Goal: Task Accomplishment & Management: Manage account settings

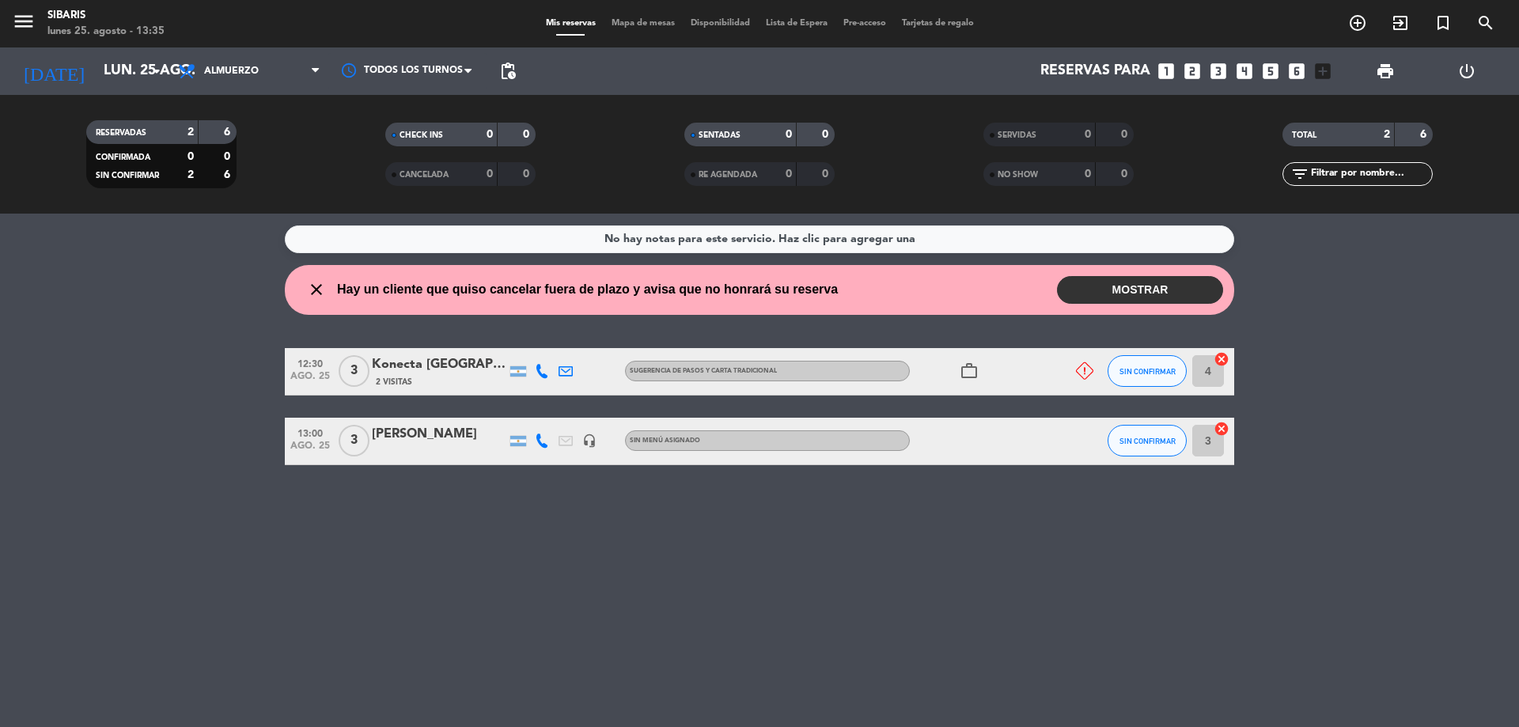
click at [315, 290] on icon "close" at bounding box center [316, 289] width 19 height 19
click at [1183, 289] on button "MOSTRAR" at bounding box center [1140, 290] width 166 height 28
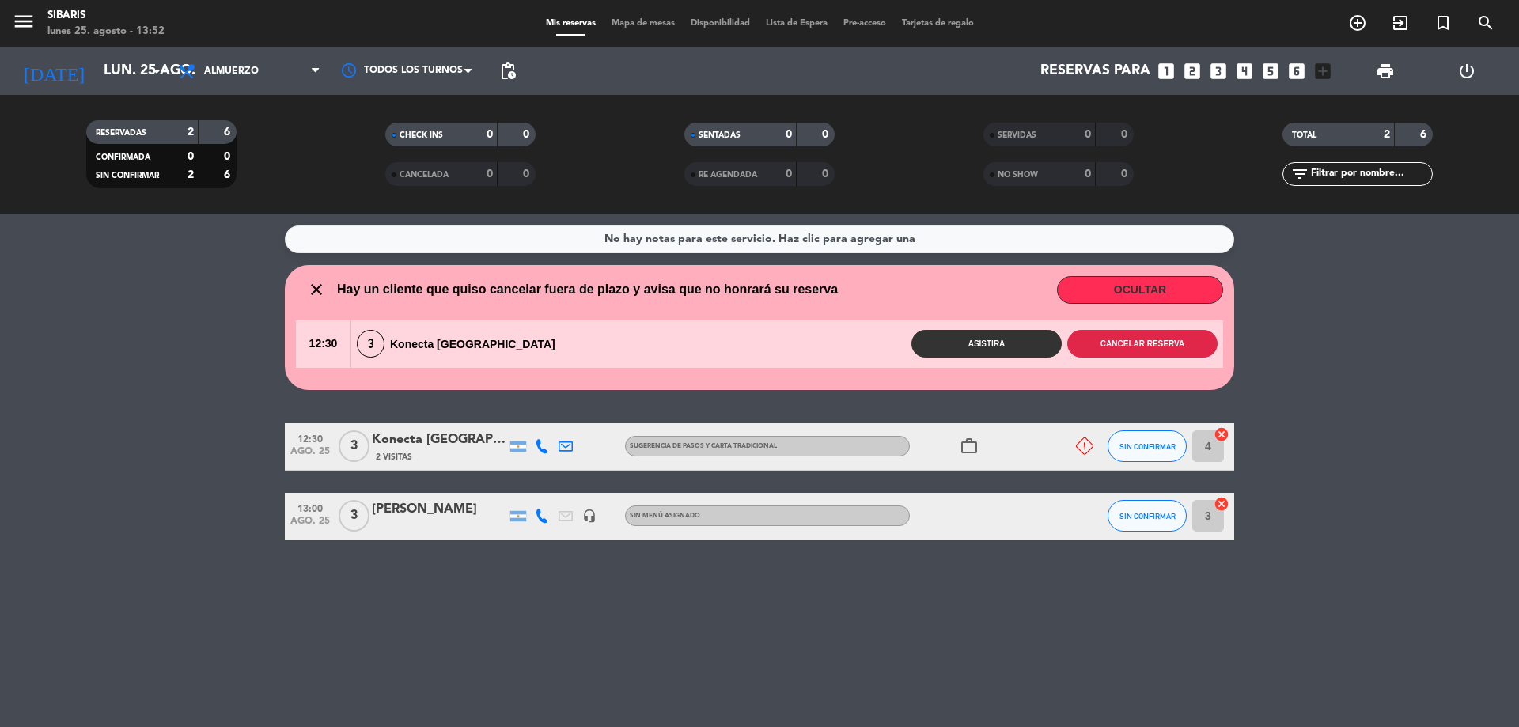
click at [1175, 343] on button "Cancelar reserva" at bounding box center [1142, 344] width 150 height 28
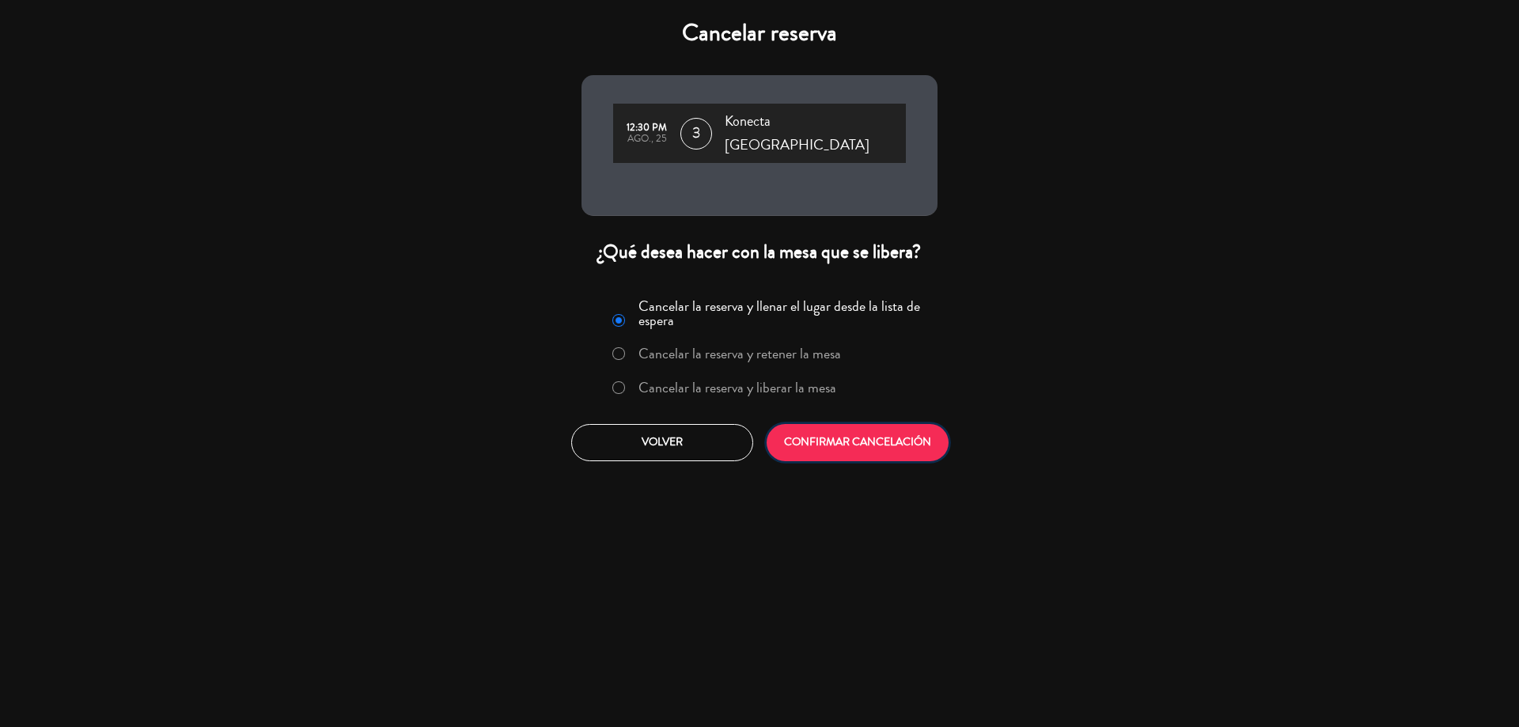
click at [859, 424] on button "CONFIRMAR CANCELACIÓN" at bounding box center [858, 442] width 182 height 37
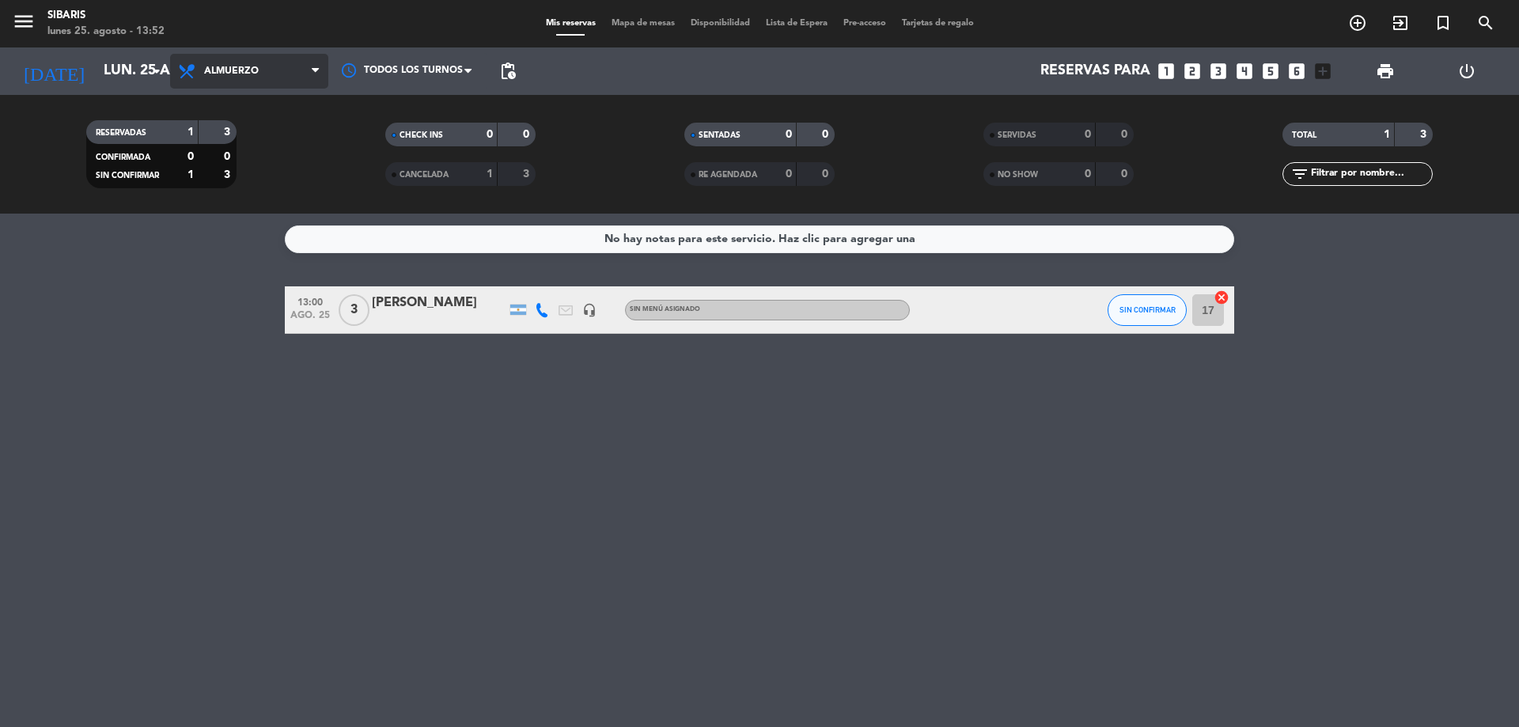
click at [258, 60] on span "Almuerzo" at bounding box center [249, 71] width 158 height 35
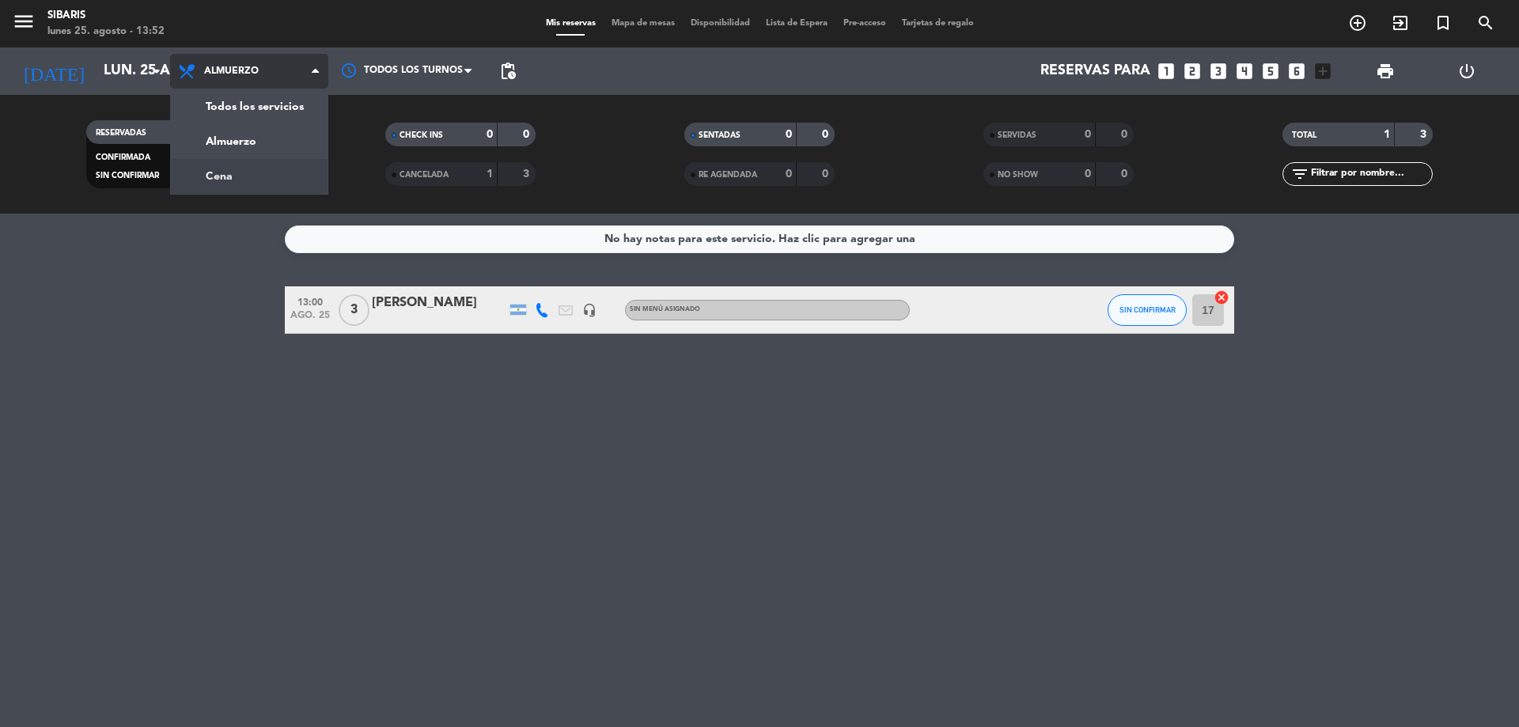
click at [275, 168] on div "menu sibaris [DATE] 25. agosto - 13:52 Mis reservas Mapa de mesas Disponibilida…" at bounding box center [759, 107] width 1519 height 214
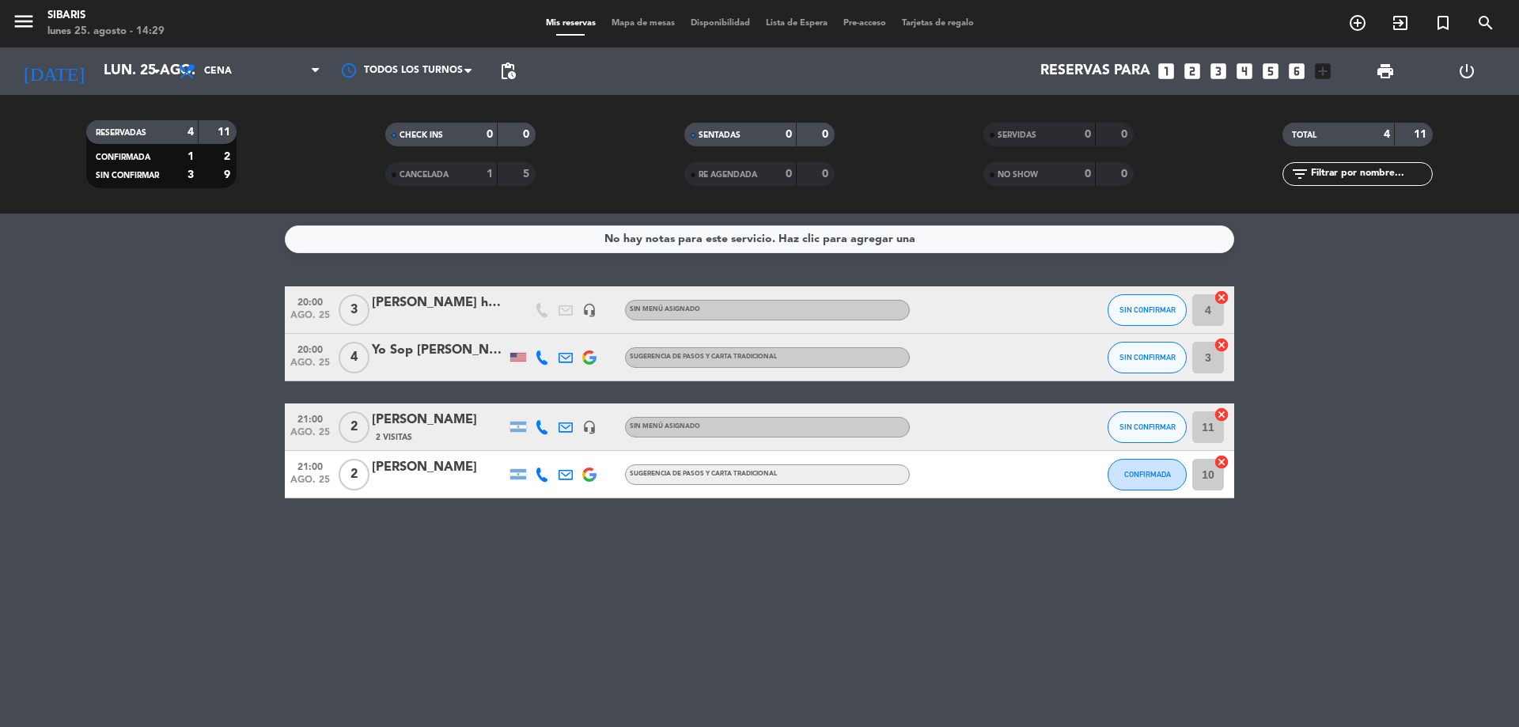
click at [0, 717] on div "No hay notas para este servicio. Haz clic para agregar una 20:00 [DATE] 3 [PERS…" at bounding box center [759, 471] width 1519 height 514
click at [527, 638] on div "No hay notas para este servicio. Haz clic para agregar una 20:00 [DATE] 3 [PERS…" at bounding box center [759, 471] width 1519 height 514
click at [528, 642] on div "No hay notas para este servicio. Haz clic para agregar una 20:00 [DATE] 3 [PERS…" at bounding box center [759, 471] width 1519 height 514
drag, startPoint x: 760, startPoint y: 624, endPoint x: 694, endPoint y: 609, distance: 67.4
click at [694, 609] on div "No hay notas para este servicio. Haz clic para agregar una 20:00 [DATE] 3 [PERS…" at bounding box center [759, 471] width 1519 height 514
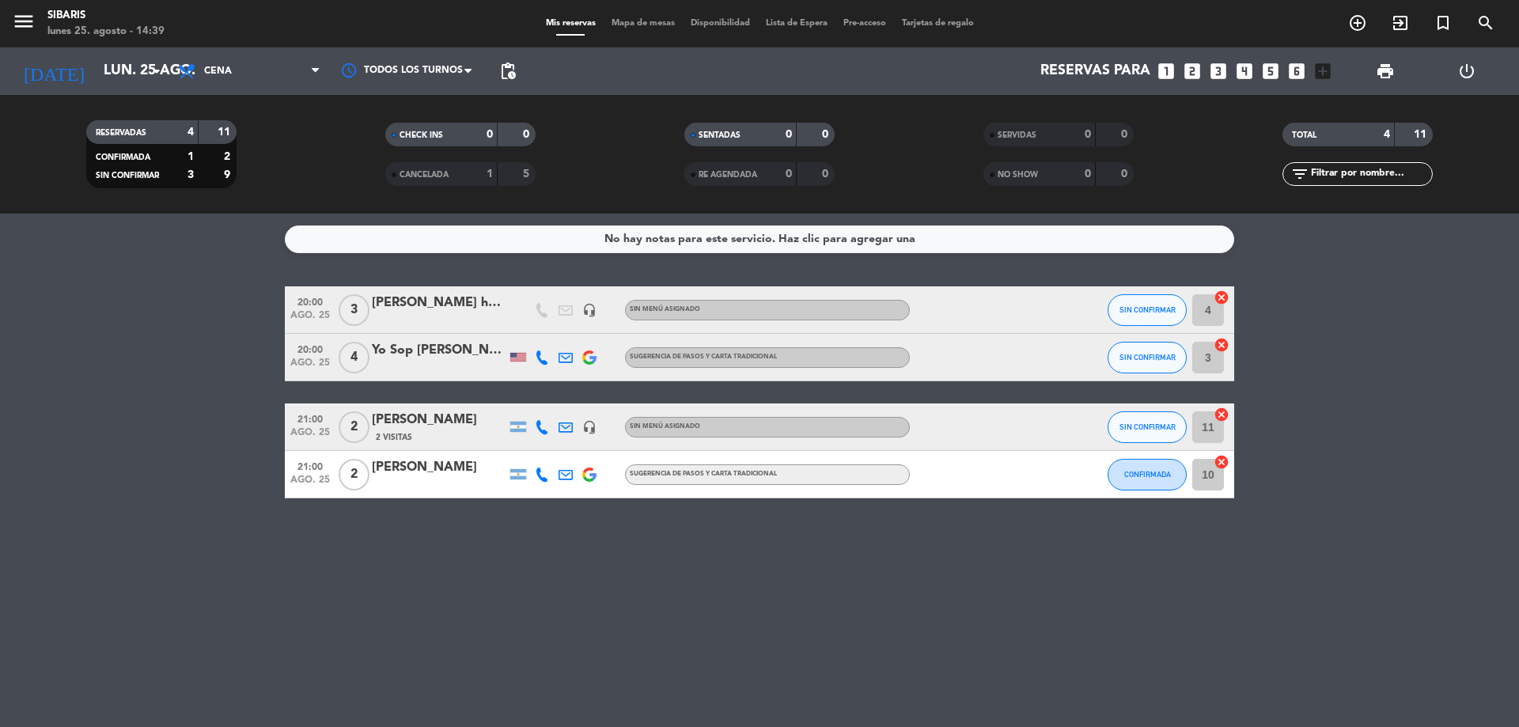
click at [515, 370] on div at bounding box center [518, 357] width 24 height 47
click at [524, 358] on div at bounding box center [518, 357] width 16 height 9
click at [537, 357] on icon at bounding box center [542, 358] width 14 height 14
click at [562, 358] on icon at bounding box center [566, 358] width 14 height 14
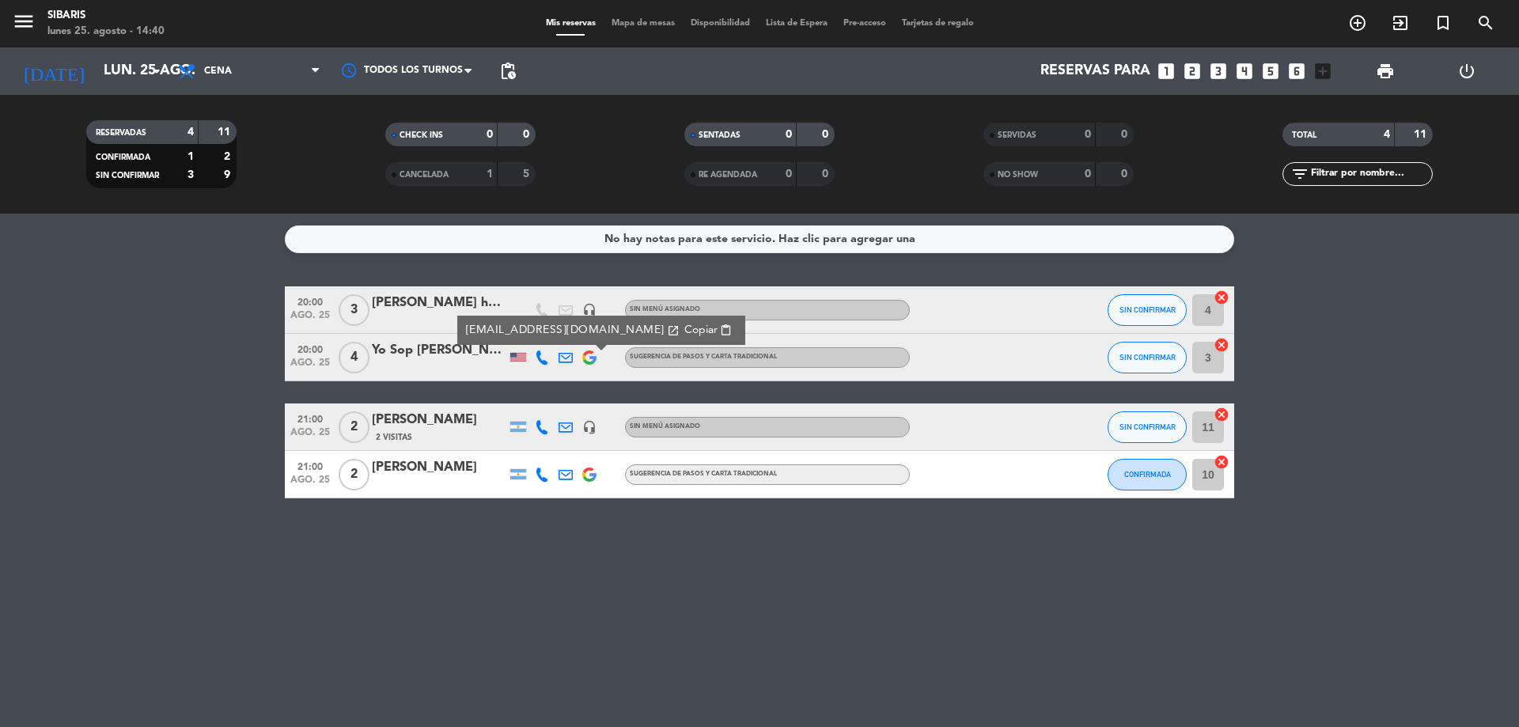
click at [589, 358] on img at bounding box center [589, 358] width 14 height 14
click at [566, 362] on icon at bounding box center [566, 358] width 14 height 14
click at [243, 381] on bookings-row "20:00 [DATE] 3 [PERSON_NAME] hab 306 headset_mic Sin menú asignado SIN CONFIRMA…" at bounding box center [759, 392] width 1519 height 212
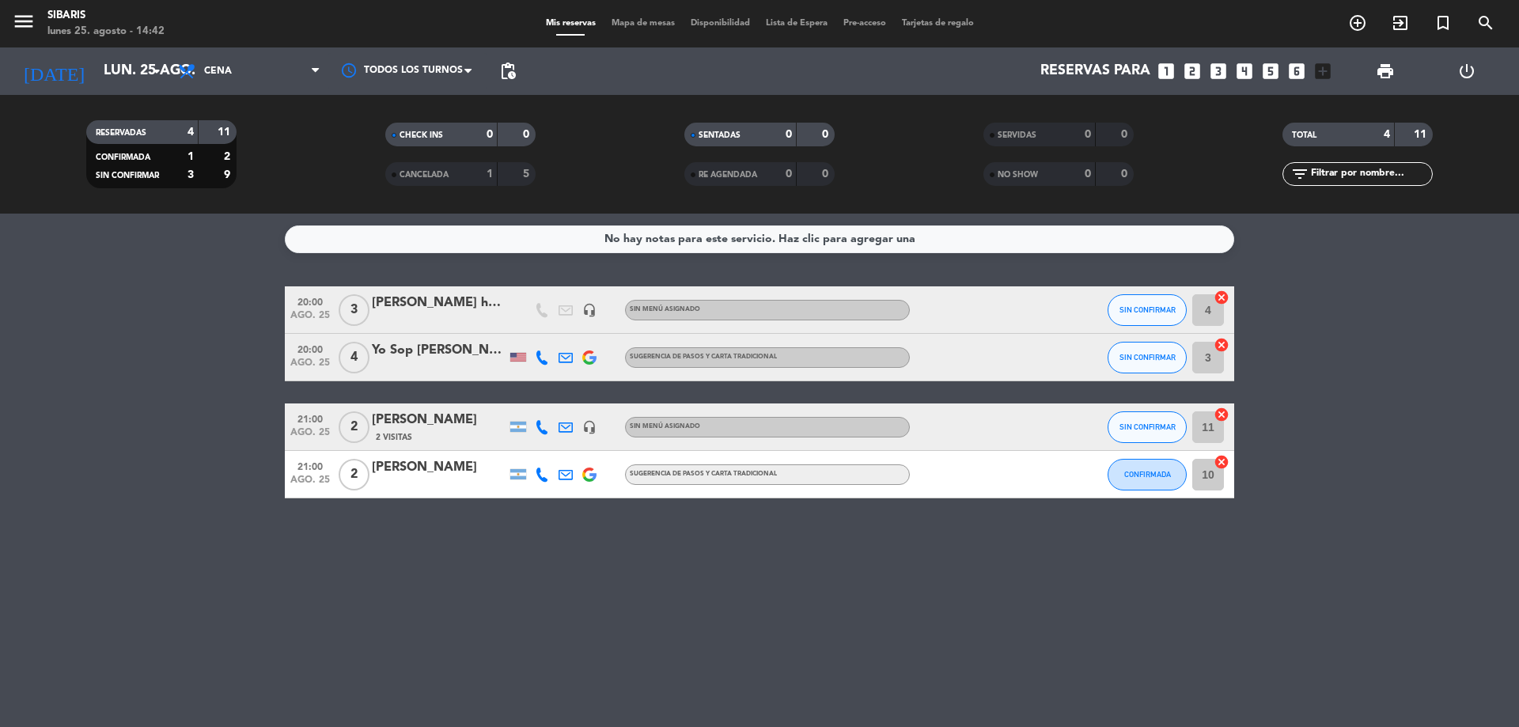
click at [584, 311] on icon "headset_mic" at bounding box center [589, 310] width 14 height 14
click at [558, 428] on div at bounding box center [566, 427] width 24 height 47
click at [582, 423] on div "headset_mic" at bounding box center [590, 427] width 24 height 47
click at [577, 423] on div at bounding box center [566, 427] width 24 height 47
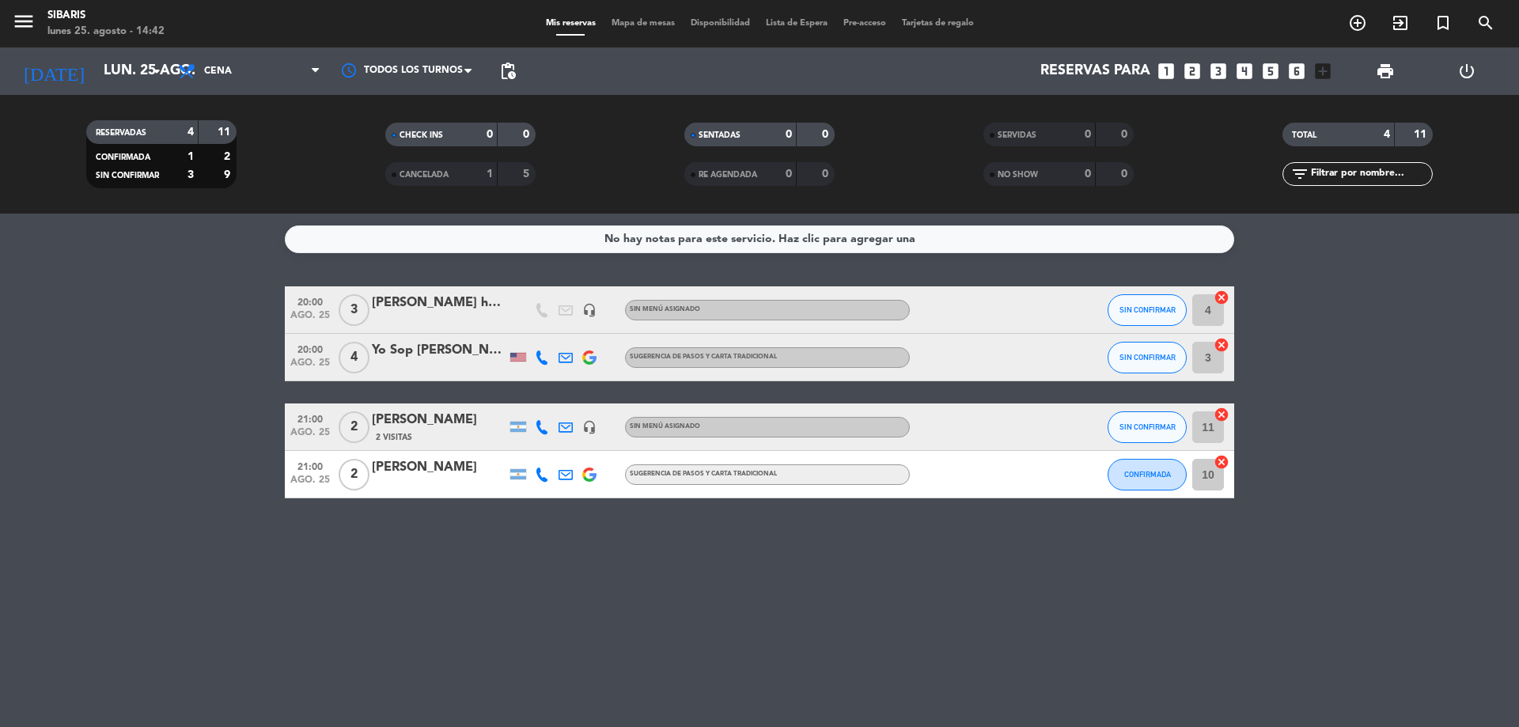
click at [569, 426] on icon at bounding box center [566, 427] width 14 height 14
click at [150, 74] on icon "arrow_drop_down" at bounding box center [156, 71] width 19 height 19
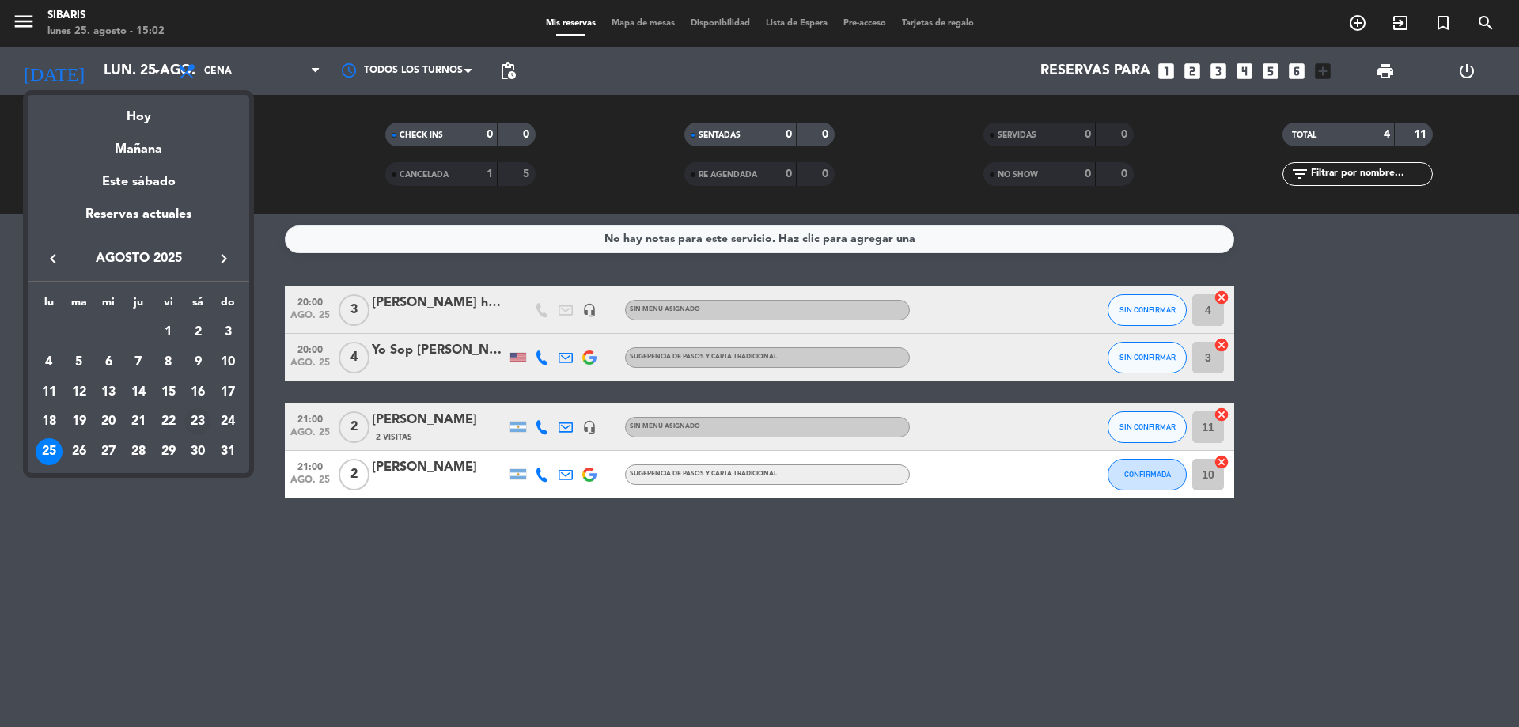
click at [199, 421] on div "23" at bounding box center [197, 421] width 27 height 27
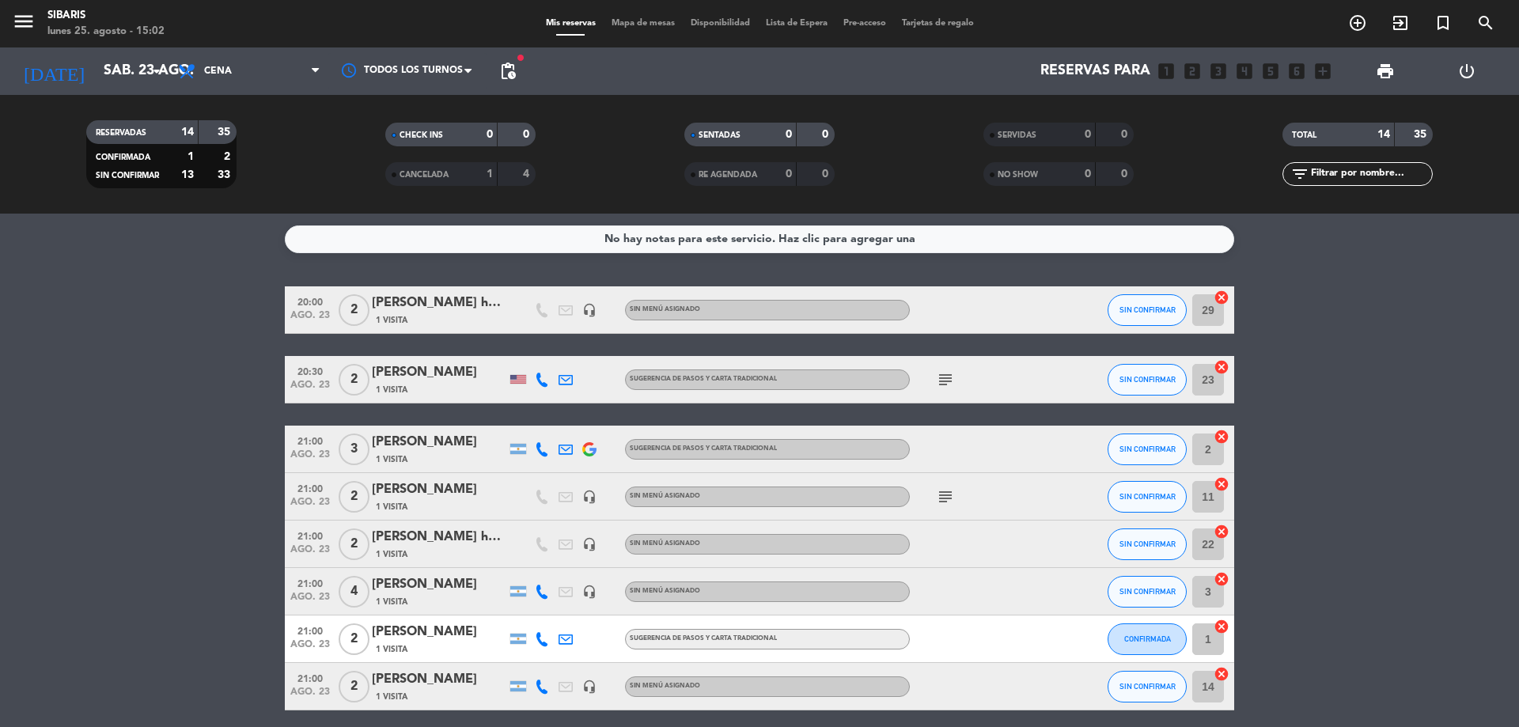
scroll to position [158, 0]
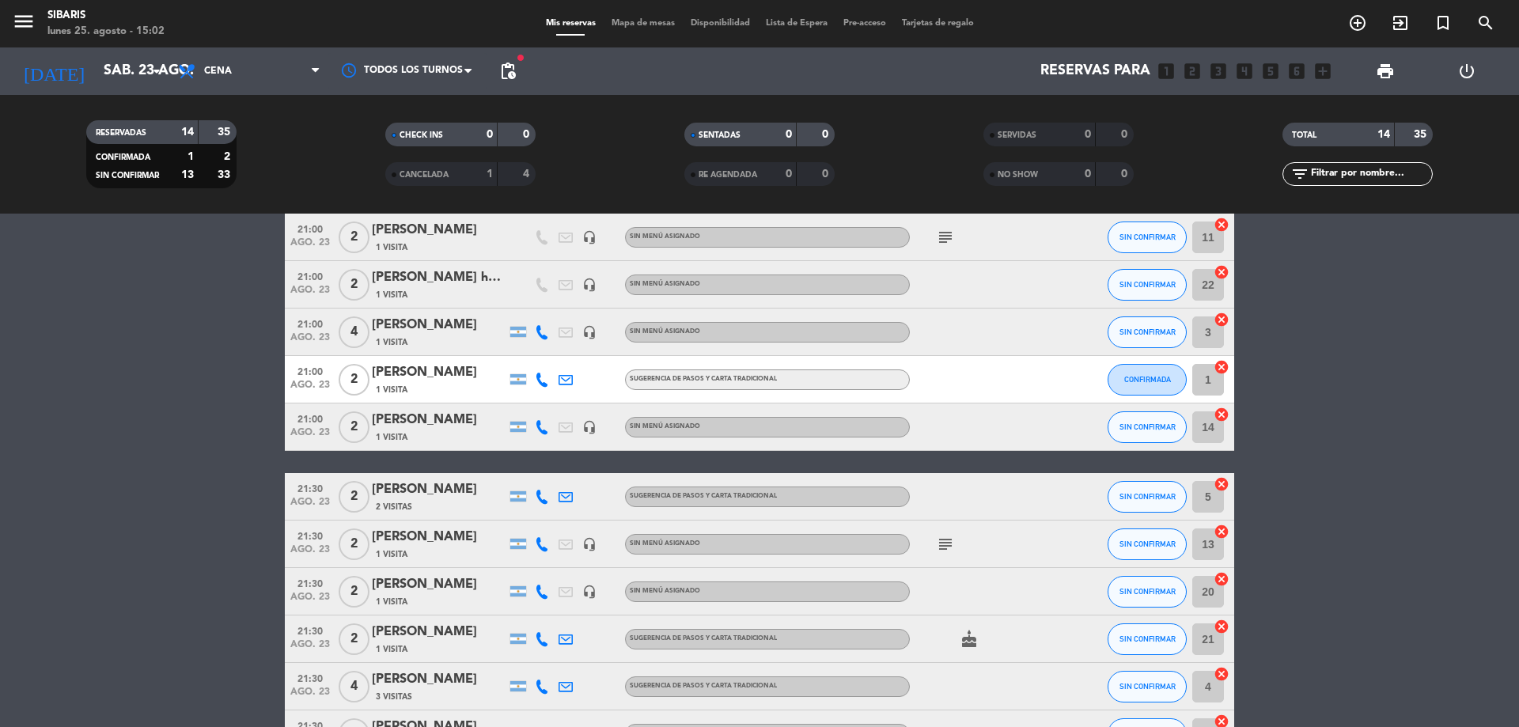
drag, startPoint x: 191, startPoint y: 441, endPoint x: 204, endPoint y: 500, distance: 60.9
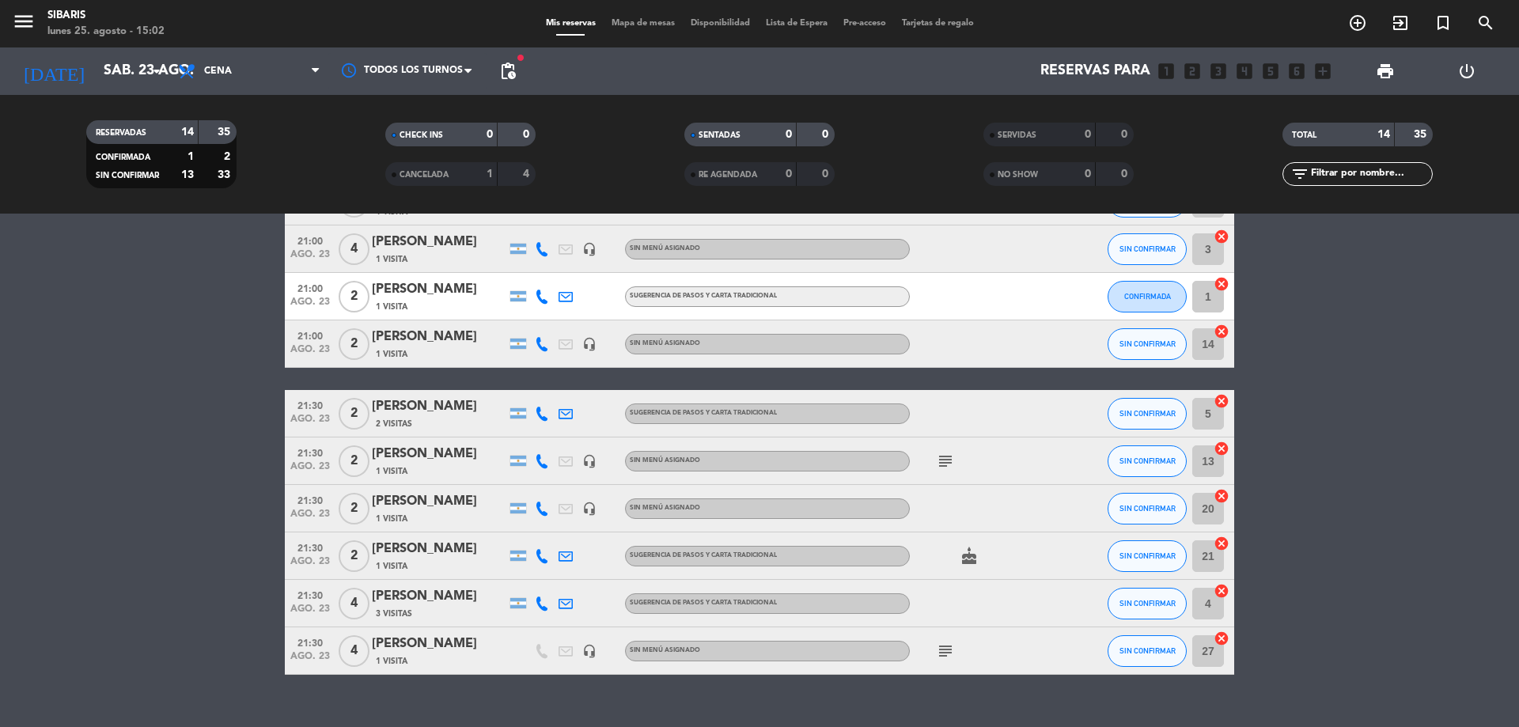
scroll to position [370, 0]
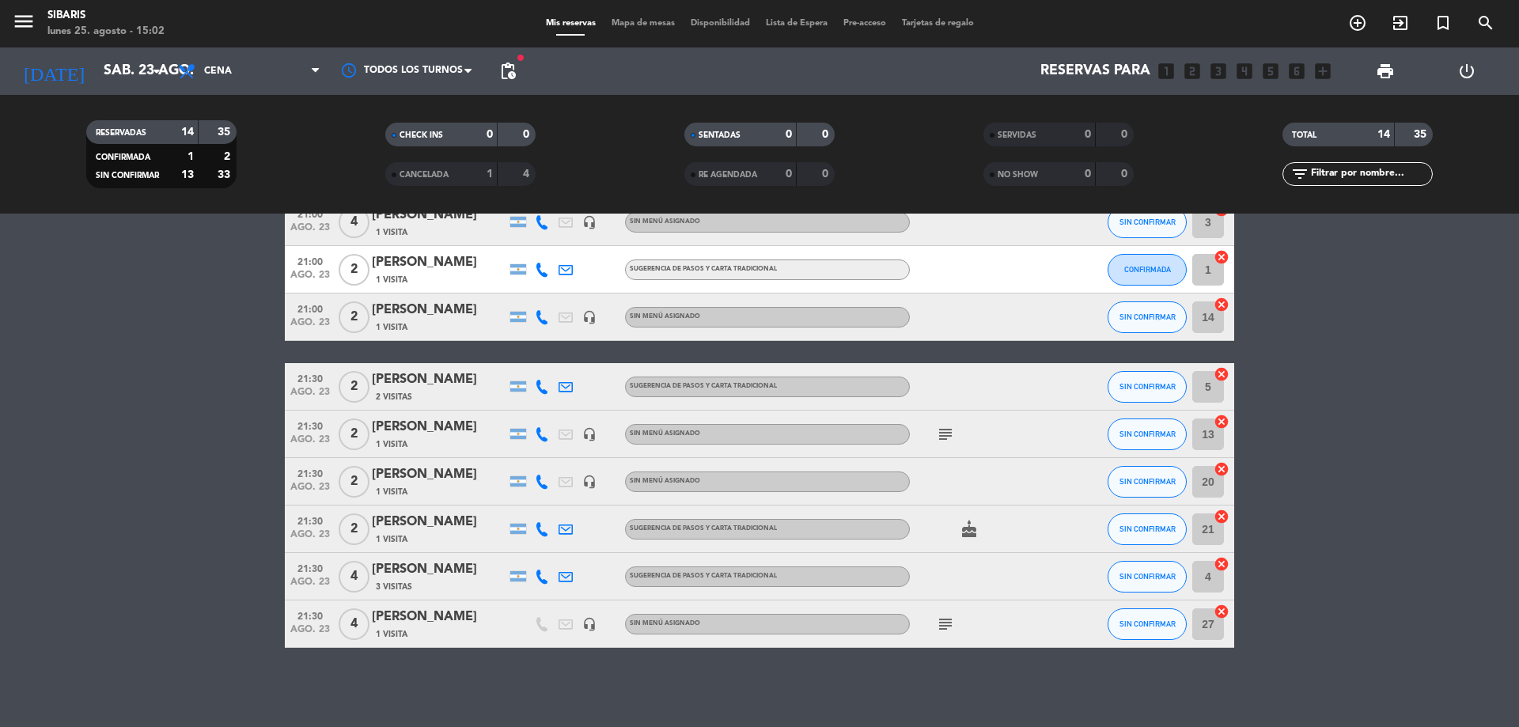
drag, startPoint x: 204, startPoint y: 500, endPoint x: 216, endPoint y: 549, distance: 50.5
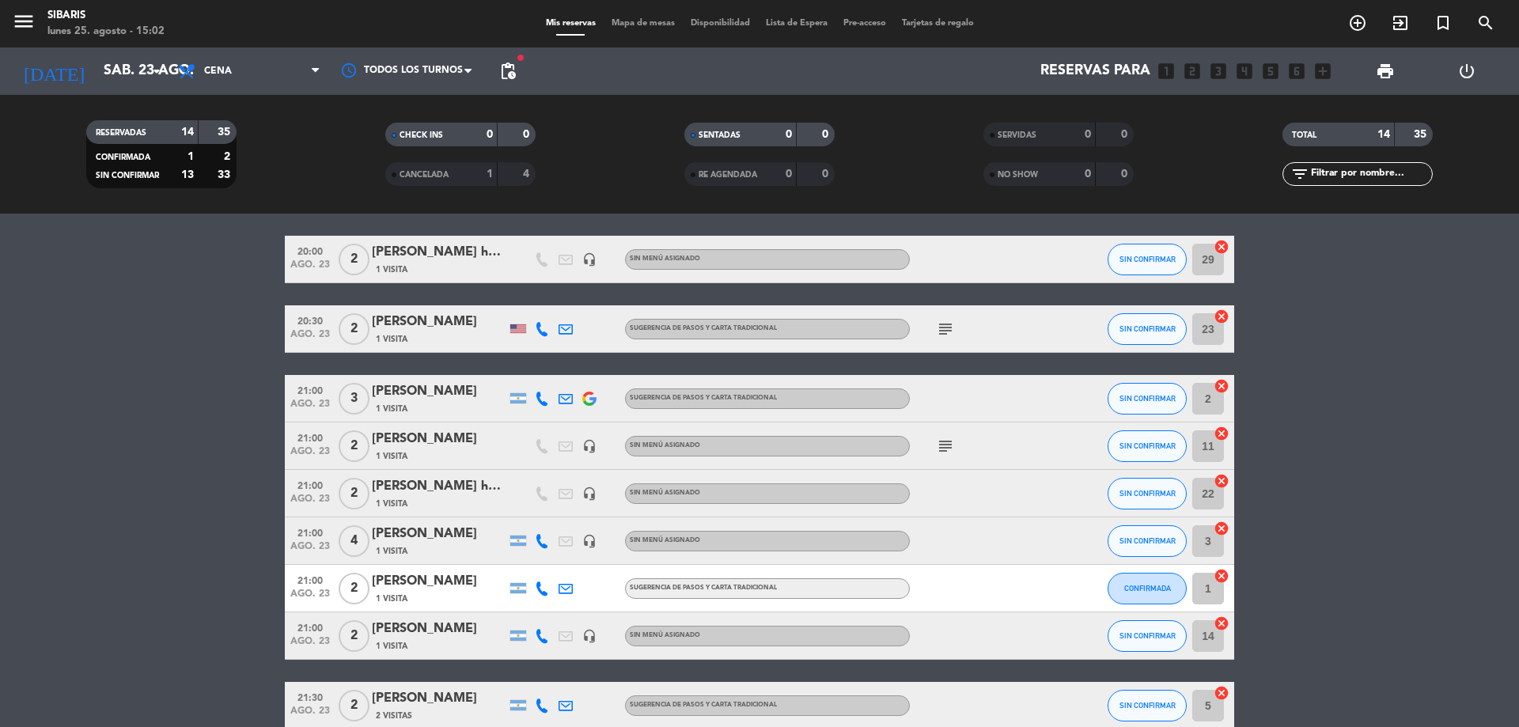
drag, startPoint x: 1446, startPoint y: 573, endPoint x: 1471, endPoint y: 487, distance: 89.1
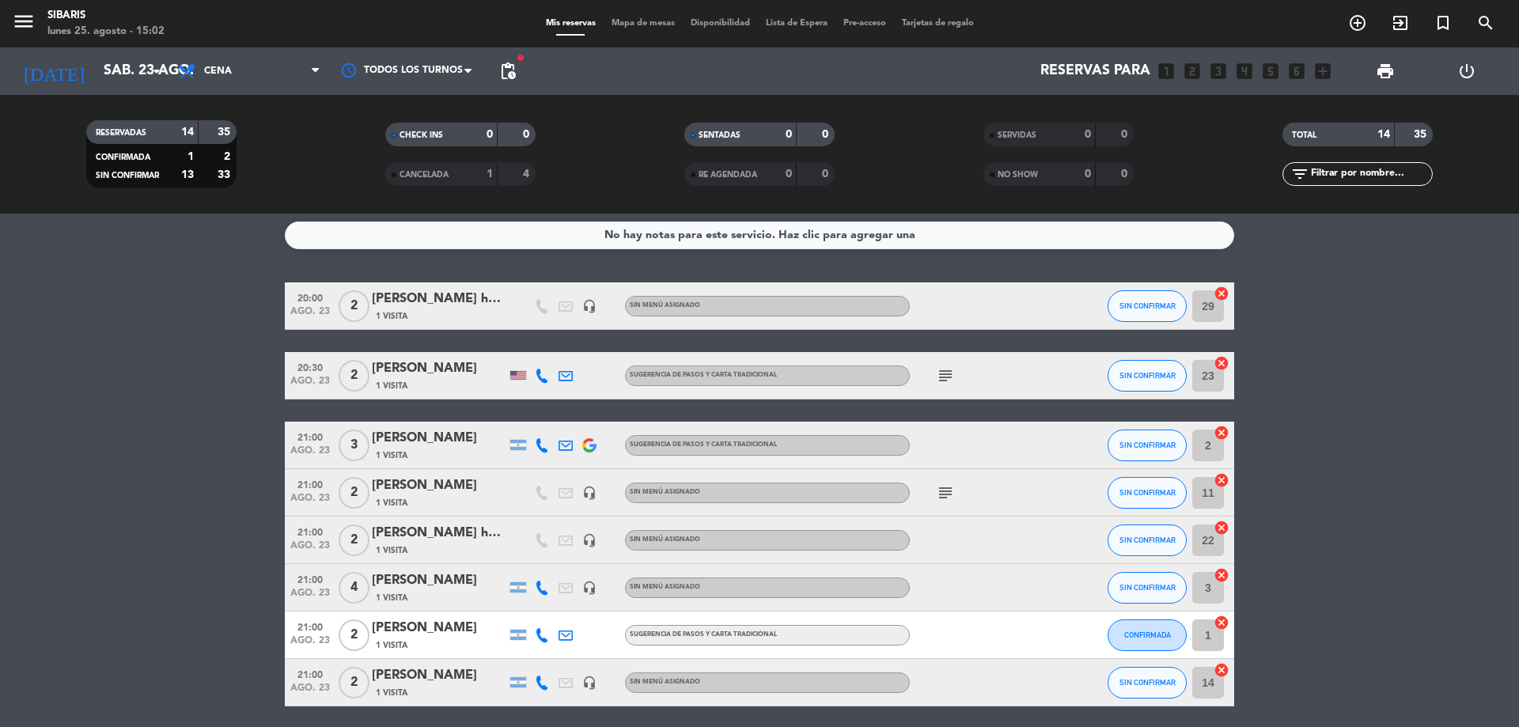
click at [948, 496] on icon "subject" at bounding box center [945, 492] width 19 height 19
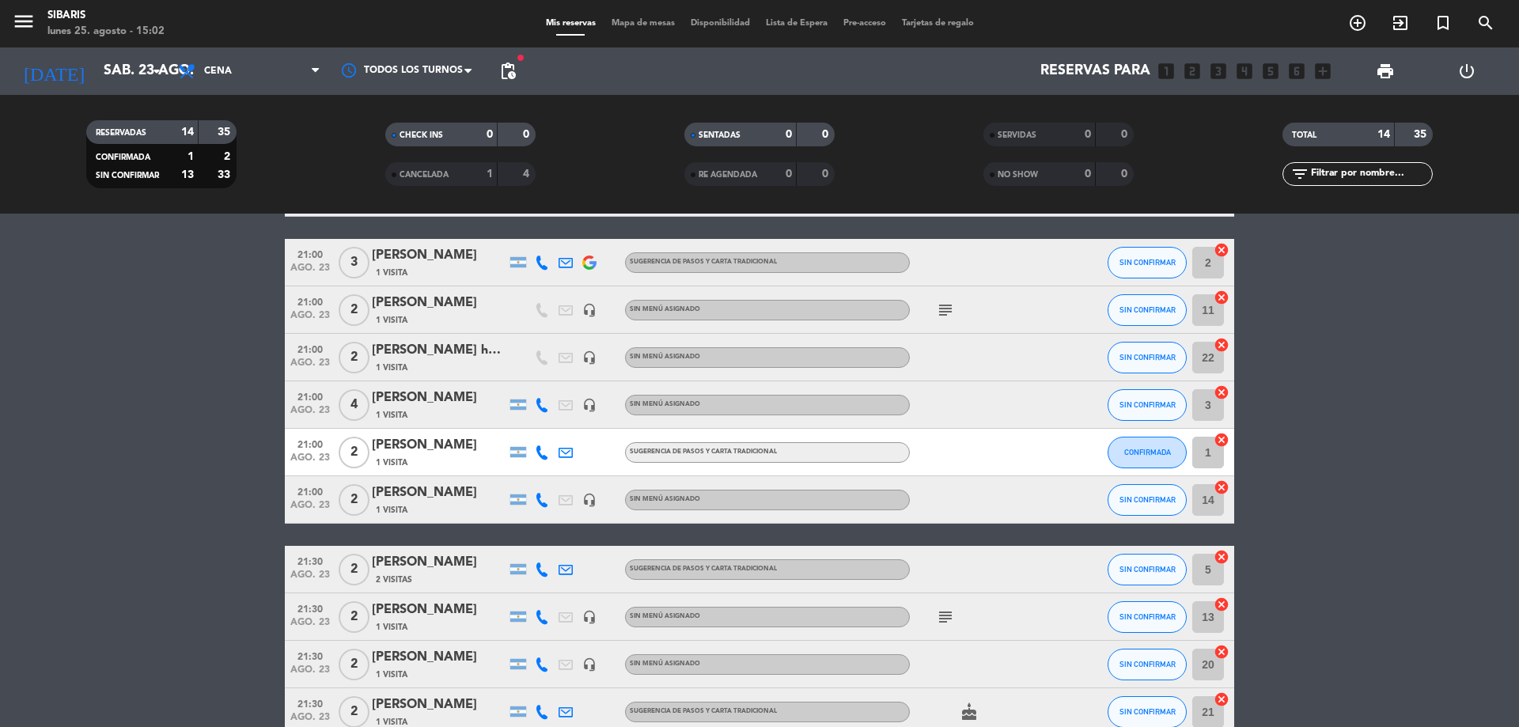
drag, startPoint x: 956, startPoint y: 498, endPoint x: 966, endPoint y: 542, distance: 45.5
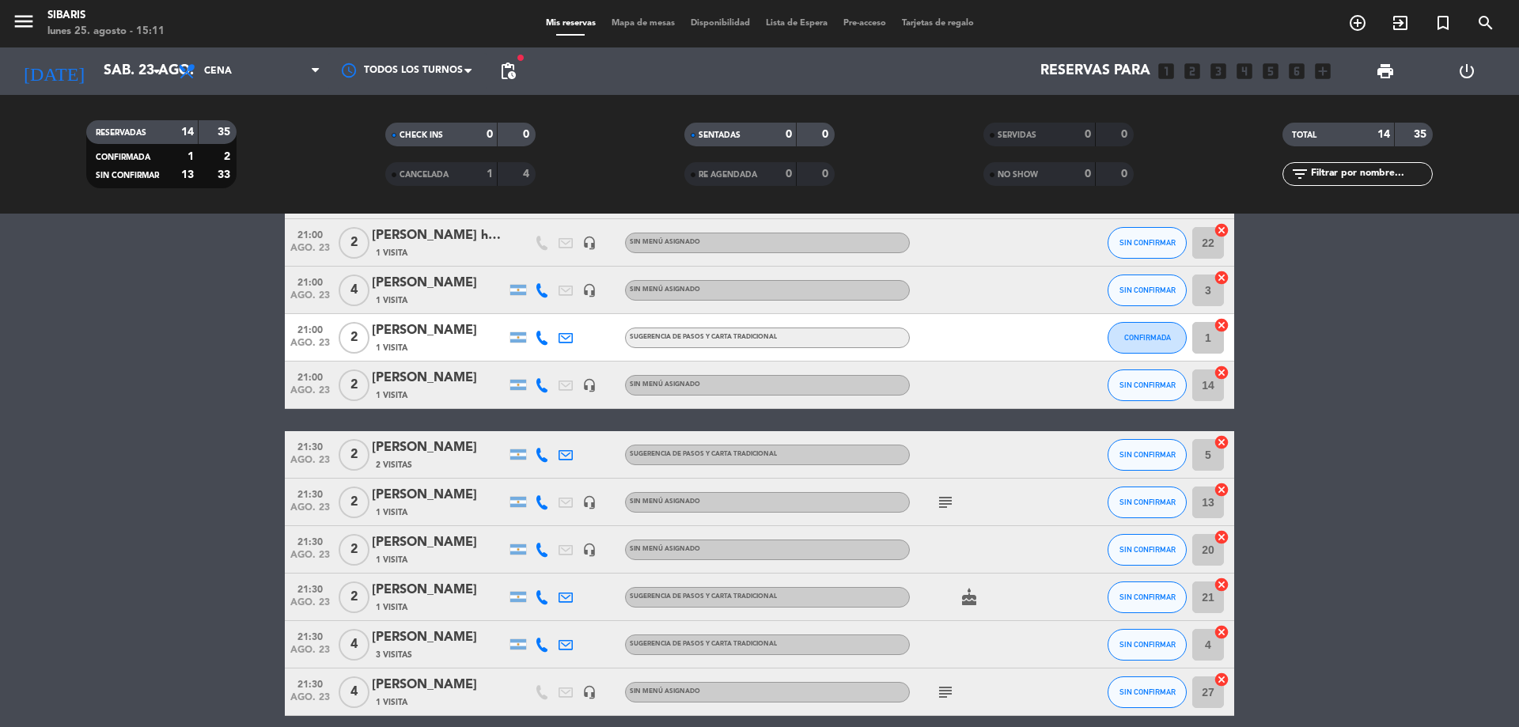
scroll to position [370, 0]
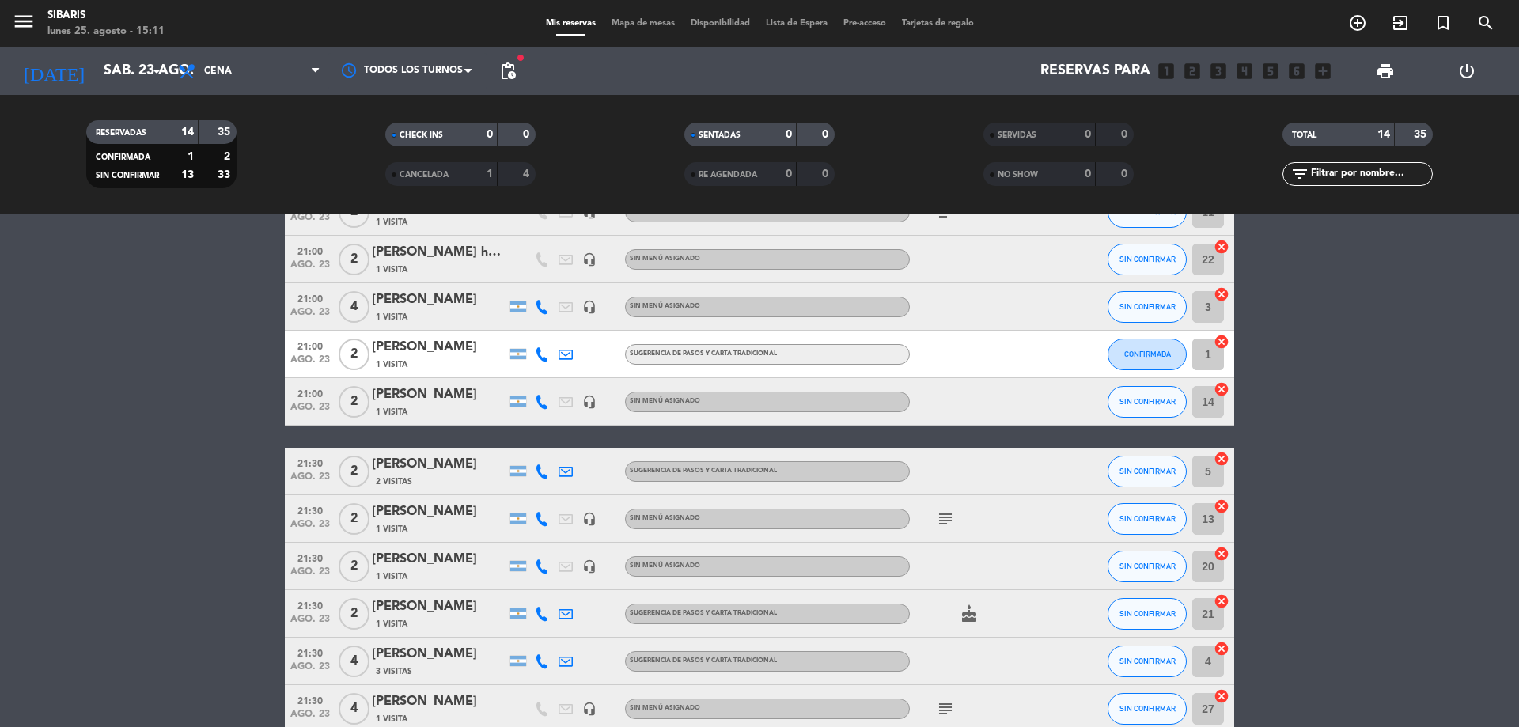
drag, startPoint x: 1453, startPoint y: 449, endPoint x: 1506, endPoint y: 413, distance: 63.9
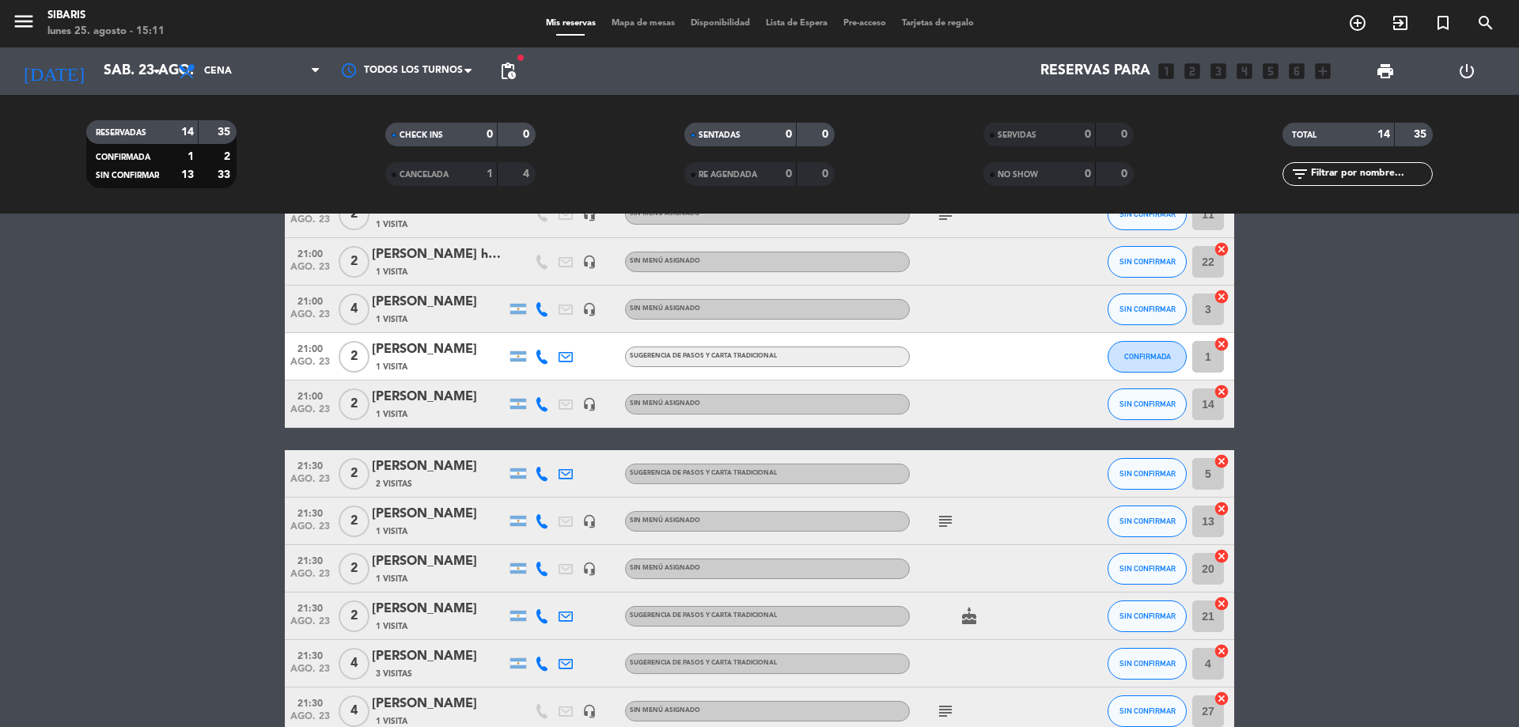
click at [544, 719] on div at bounding box center [542, 711] width 24 height 47
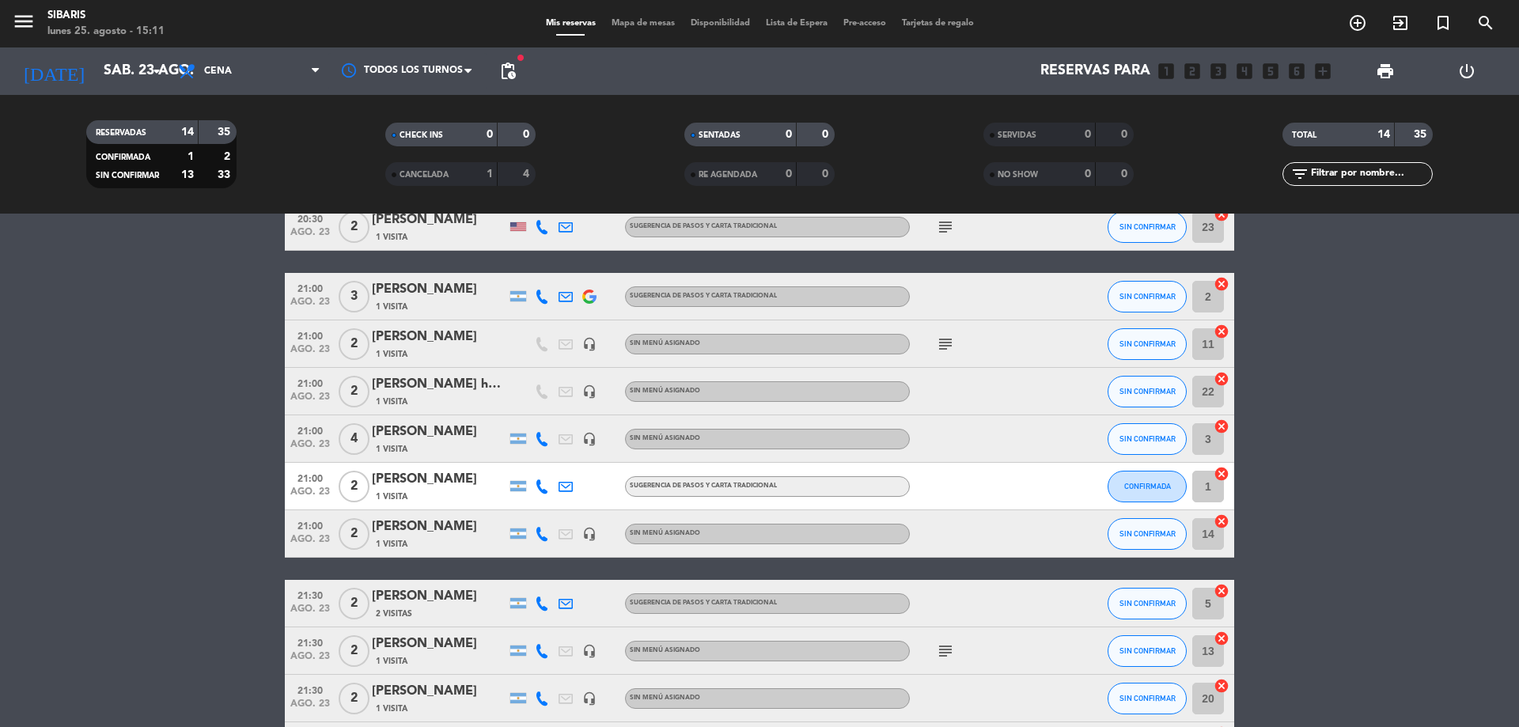
scroll to position [68, 0]
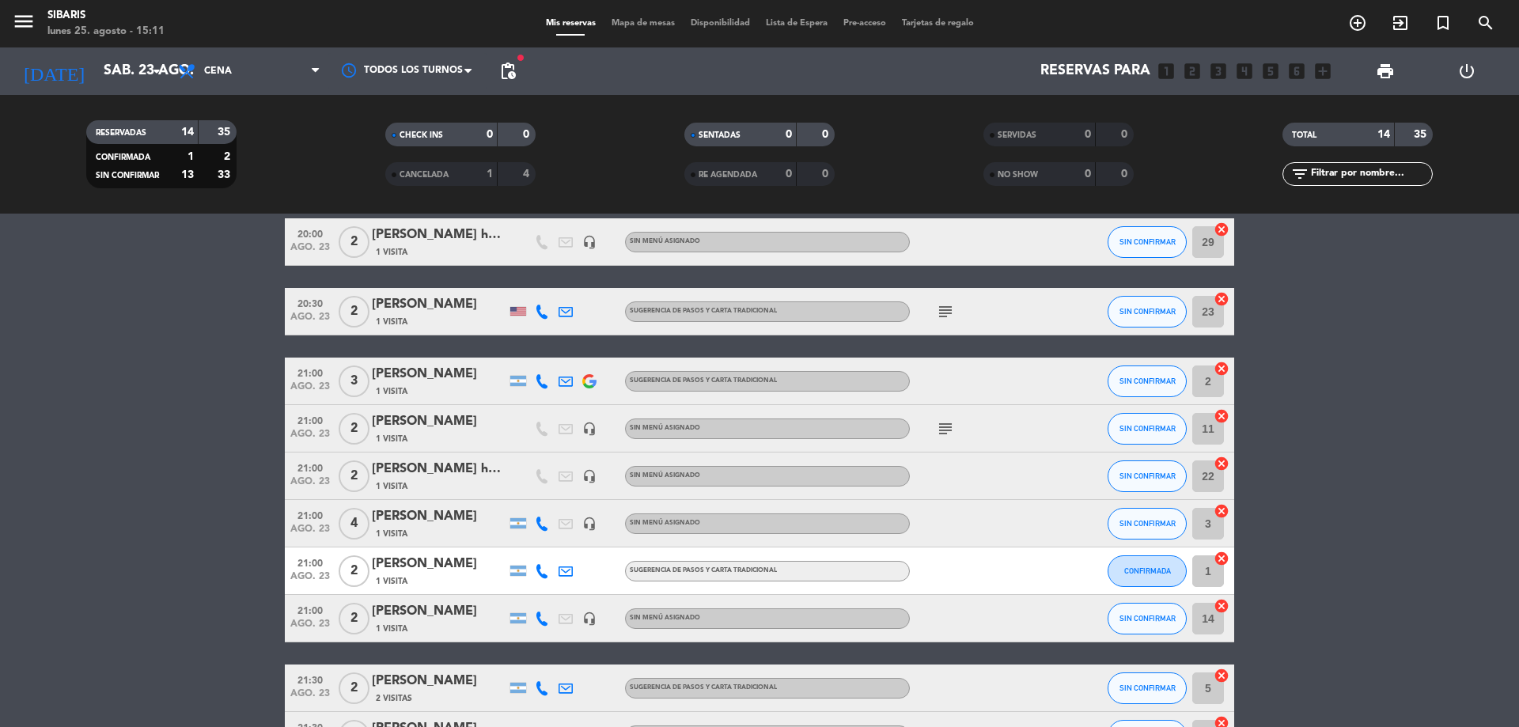
drag, startPoint x: 1405, startPoint y: 489, endPoint x: 1420, endPoint y: 434, distance: 57.2
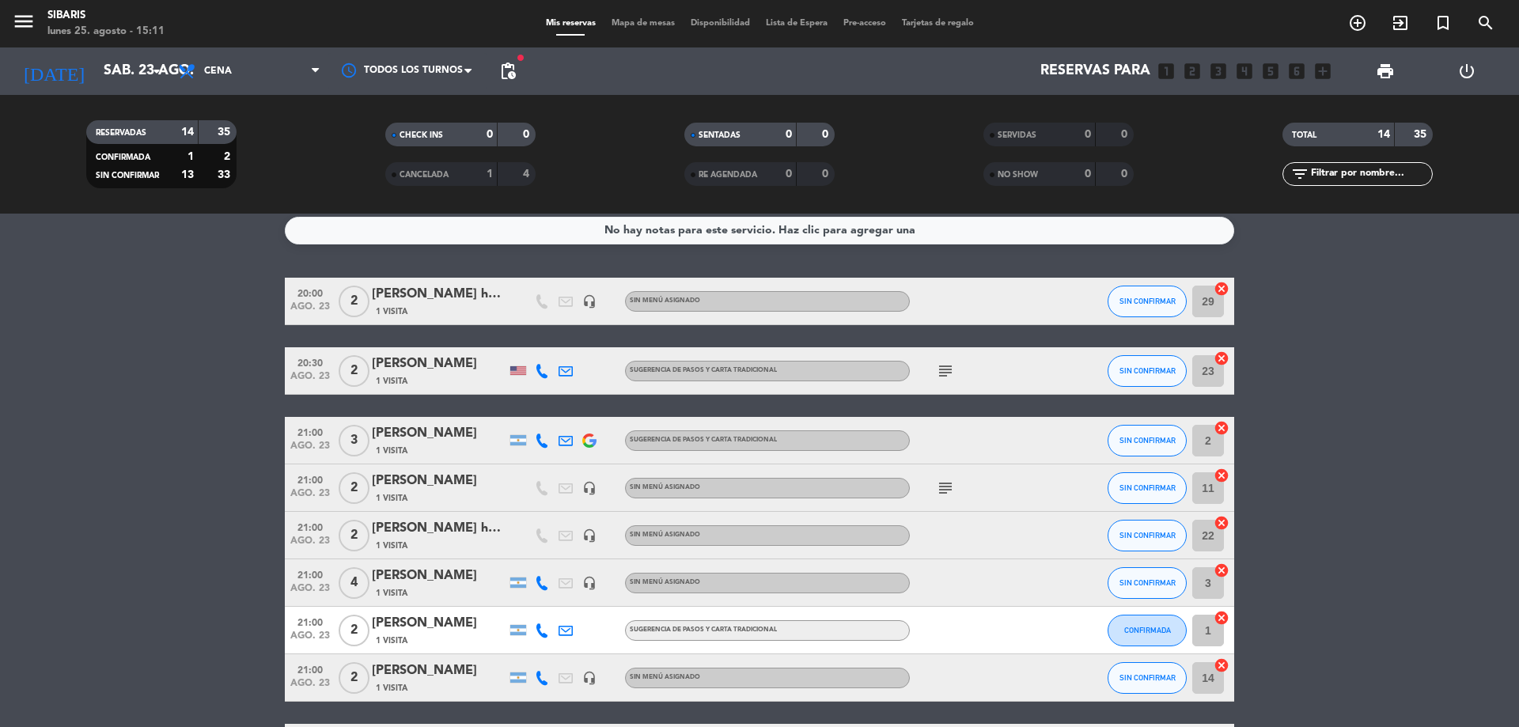
scroll to position [0, 0]
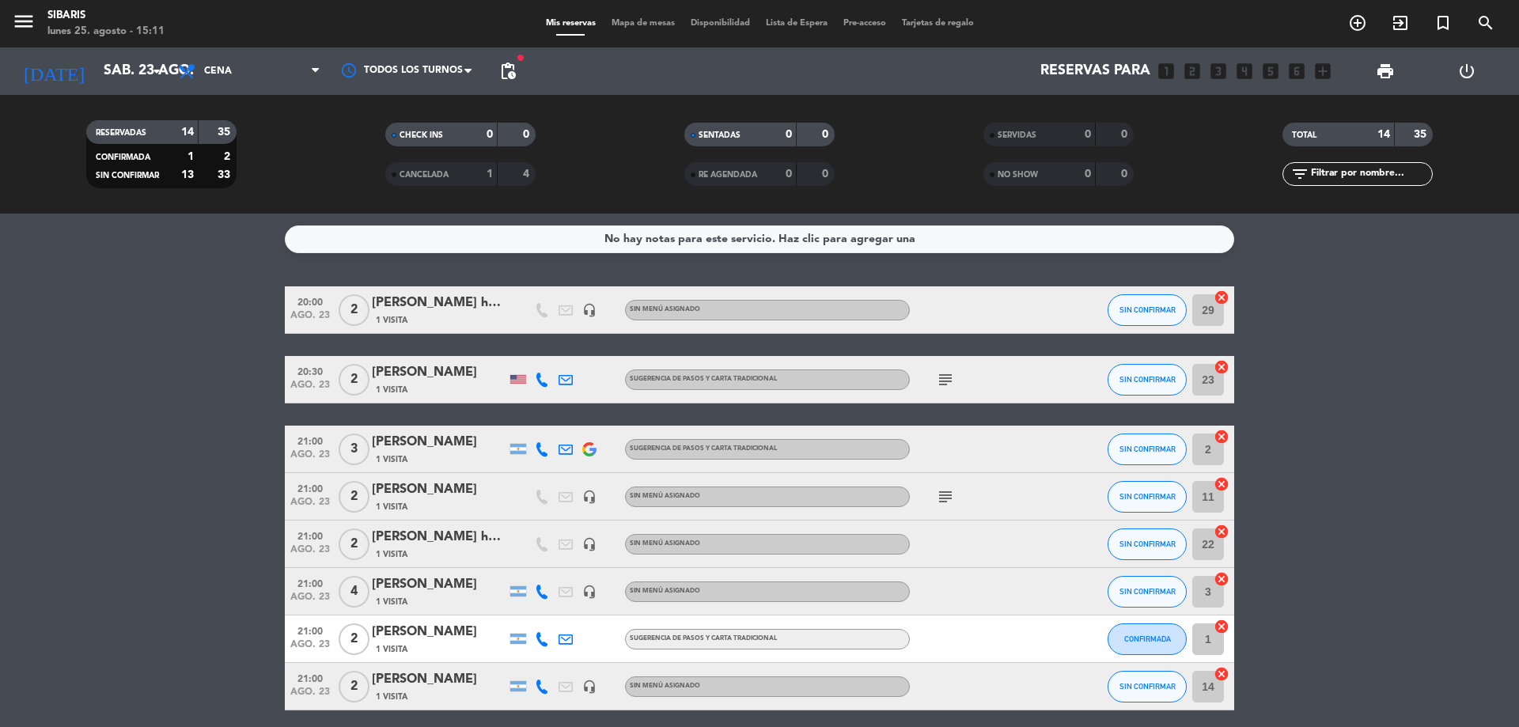
drag, startPoint x: 1420, startPoint y: 434, endPoint x: 1424, endPoint y: 397, distance: 36.6
click at [214, 63] on span "Cena" at bounding box center [249, 71] width 158 height 35
click at [155, 76] on icon "arrow_drop_down" at bounding box center [156, 71] width 19 height 19
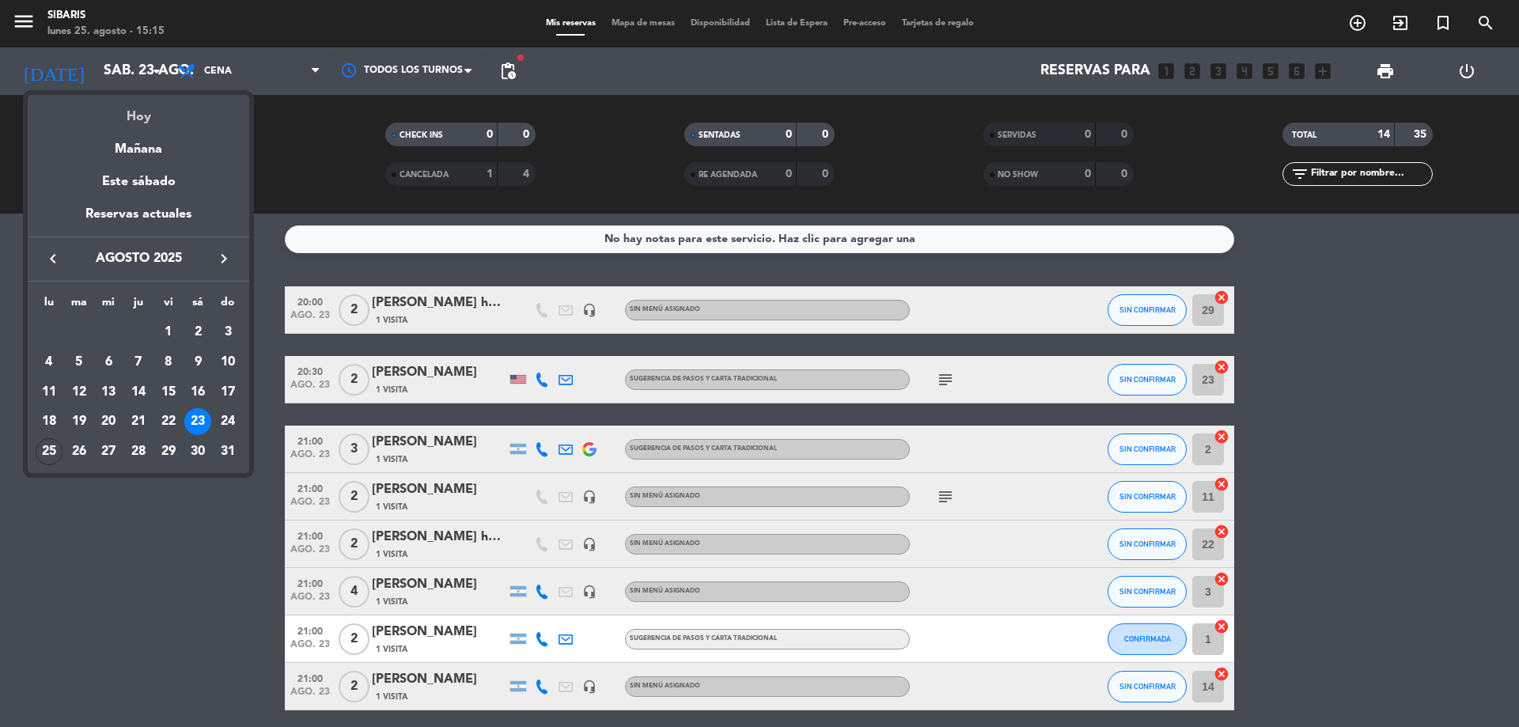
click at [152, 116] on div "Hoy" at bounding box center [139, 111] width 222 height 32
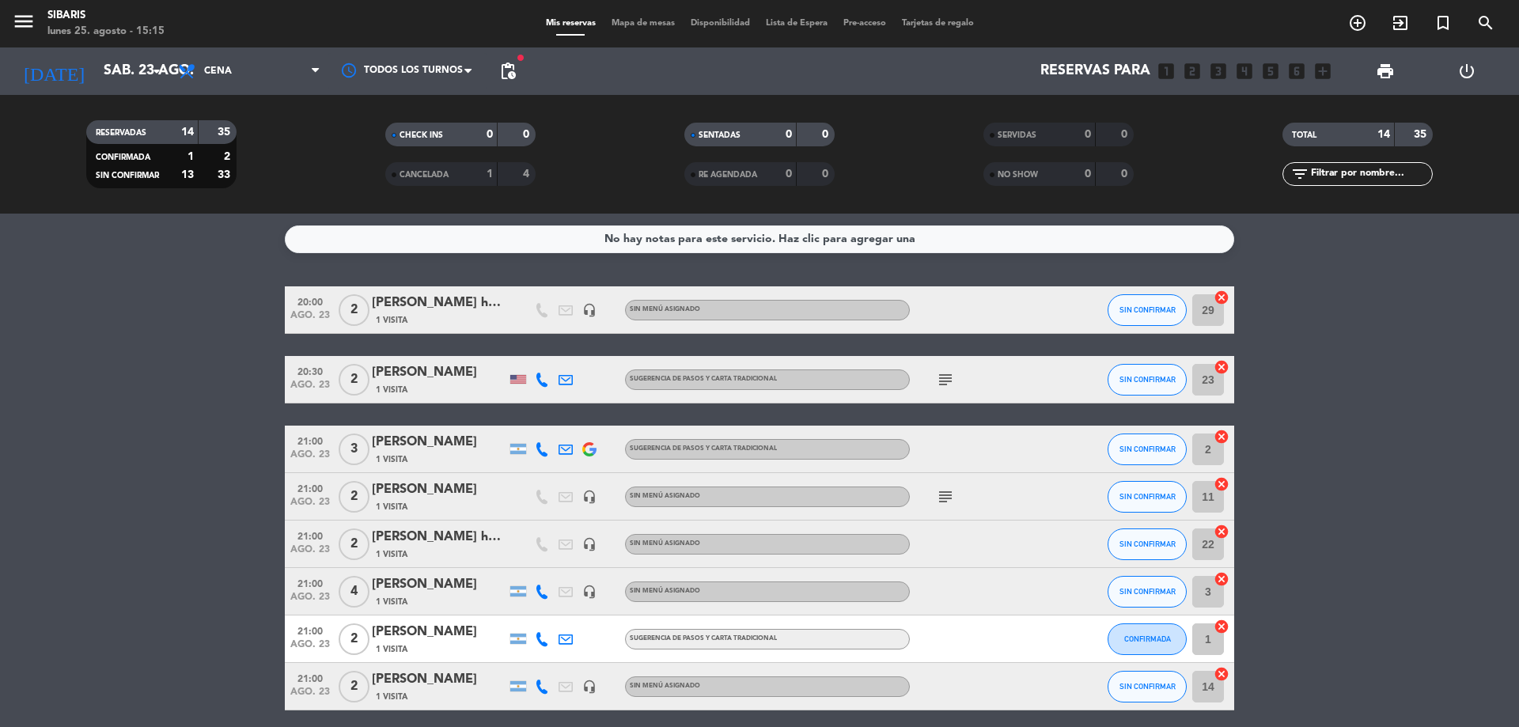
type input "lun. 25 ago."
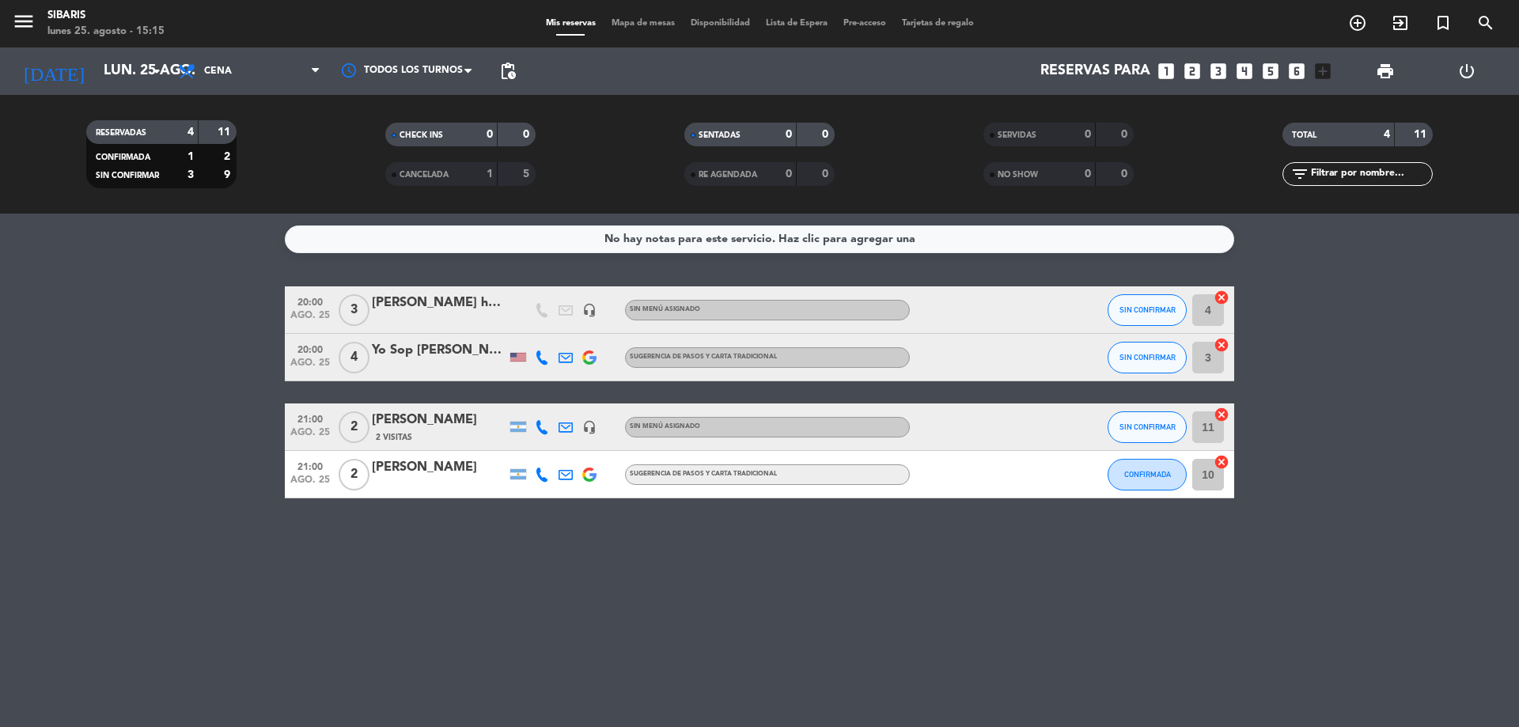
click at [142, 387] on bookings-row "20:00 [DATE] 3 [PERSON_NAME] hab 306 headset_mic Sin menú asignado SIN CONFIRMA…" at bounding box center [759, 392] width 1519 height 212
